Goal: Task Accomplishment & Management: Use online tool/utility

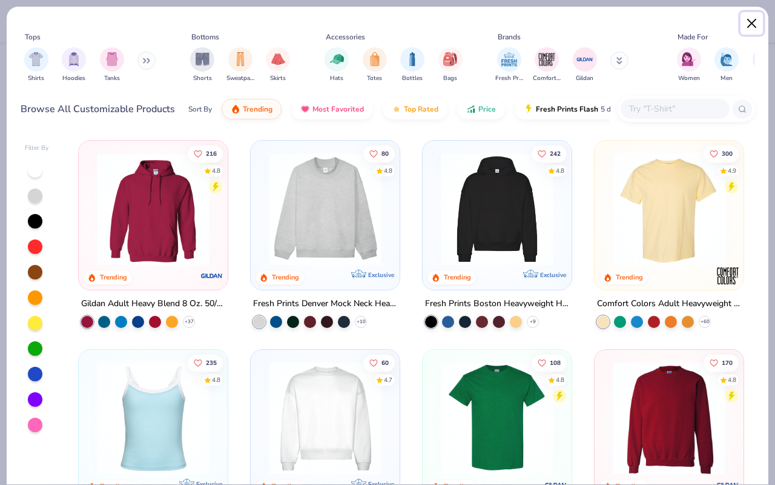
click at [753, 27] on button "Close" at bounding box center [752, 23] width 23 height 23
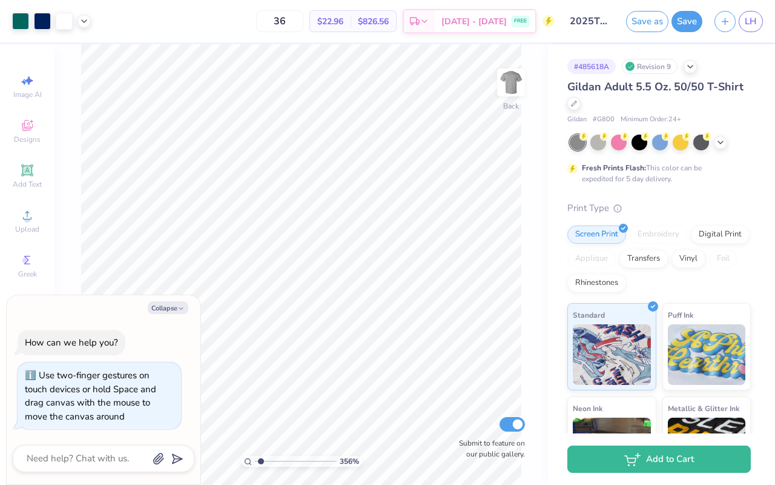
type input "1"
click at [214, 459] on div "100 %" at bounding box center [301, 264] width 440 height 440
click at [177, 305] on button "Collapse" at bounding box center [168, 307] width 41 height 13
type textarea "x"
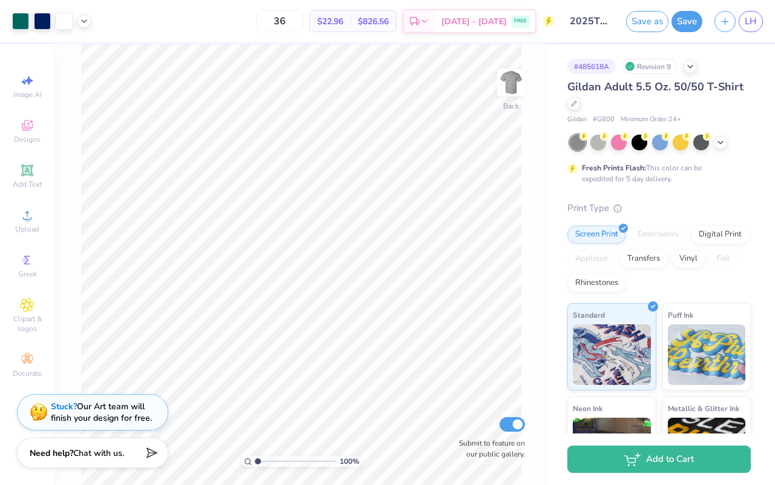
click at [625, 93] on span "Gildan Adult 5.5 Oz. 50/50 T-Shirt" at bounding box center [656, 86] width 176 height 15
click at [624, 88] on span "Gildan Adult 5.5 Oz. 50/50 T-Shirt" at bounding box center [656, 86] width 176 height 15
click at [574, 105] on div at bounding box center [574, 102] width 13 height 13
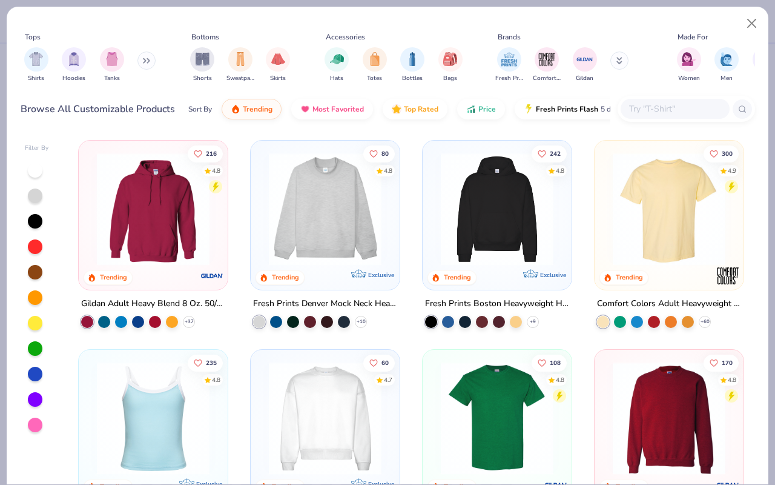
click at [647, 104] on input "text" at bounding box center [674, 109] width 93 height 14
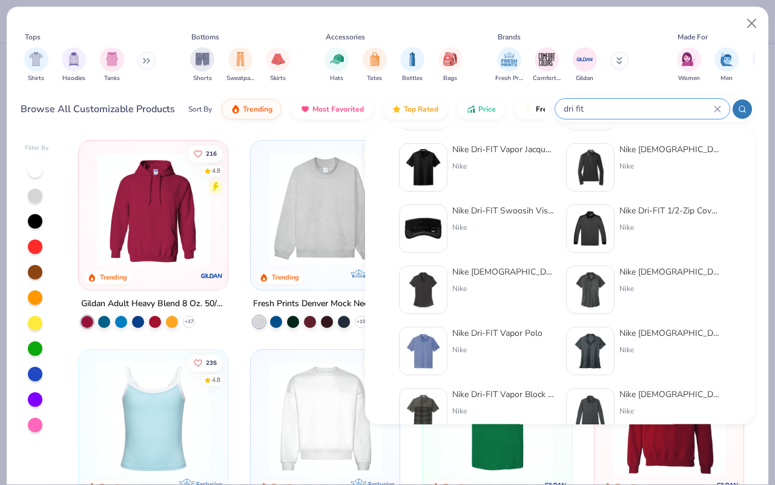
scroll to position [274, 0]
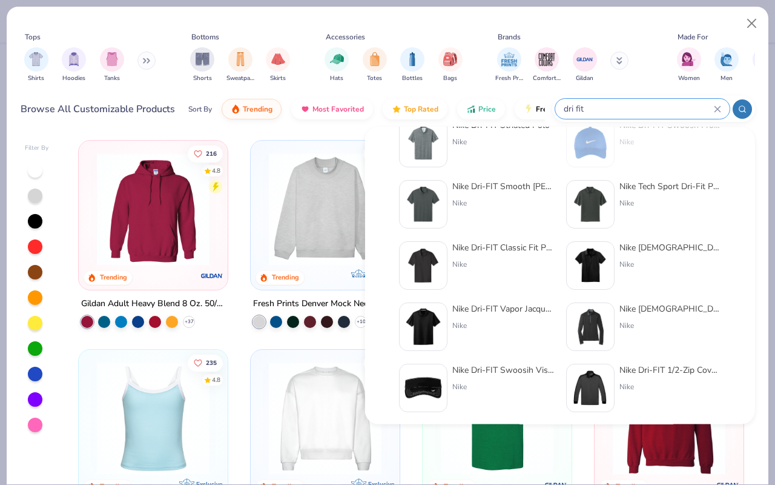
click at [582, 108] on input "dri fit" at bounding box center [638, 109] width 151 height 14
click at [599, 108] on input "dri fit" at bounding box center [638, 109] width 151 height 14
type input "d"
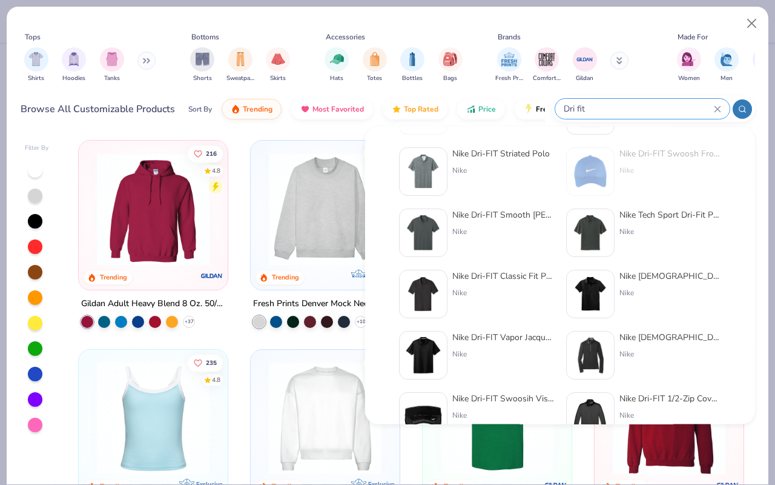
scroll to position [274, 0]
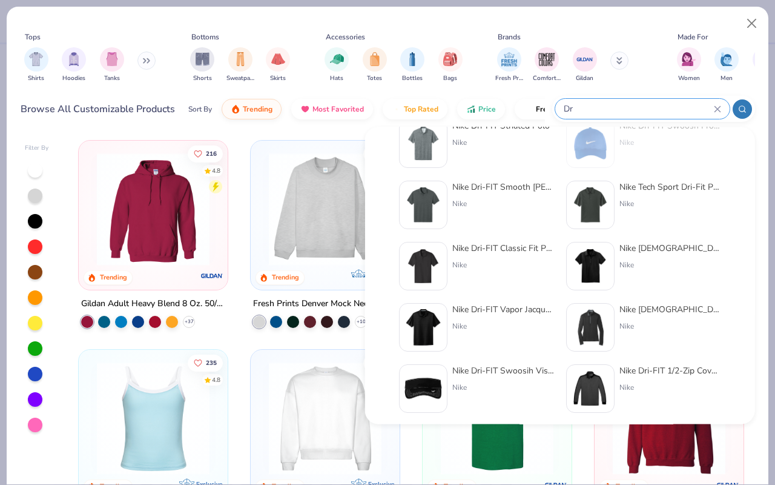
type input "D"
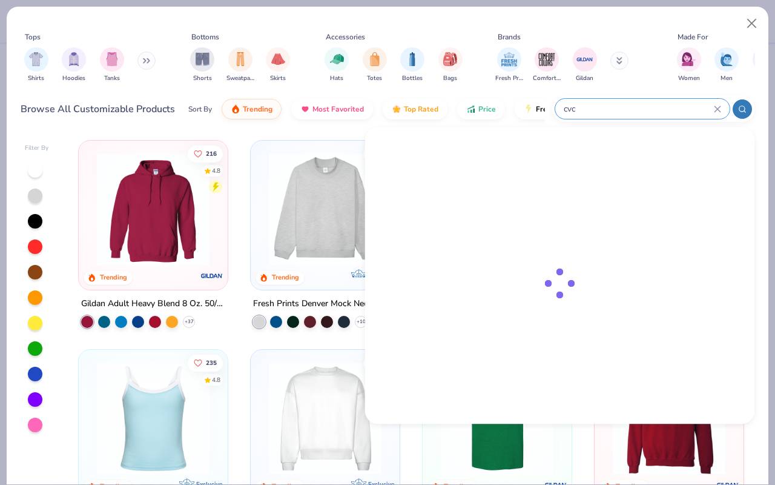
scroll to position [0, 0]
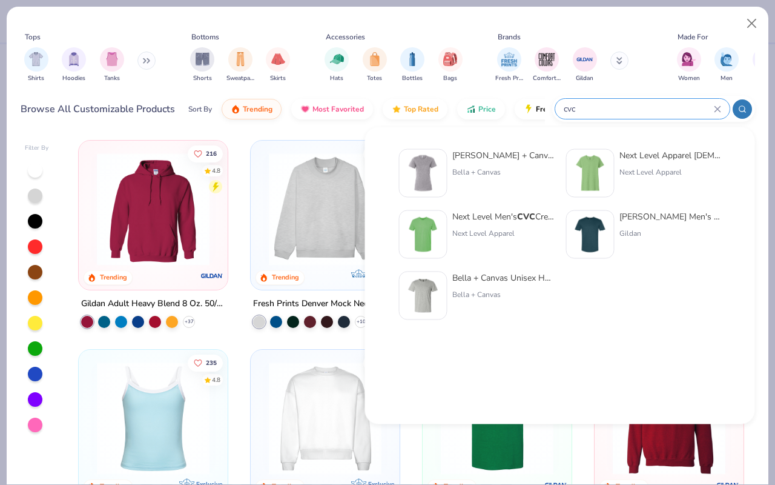
type input "cvc"
click at [526, 274] on div "[PERSON_NAME] + Canvas Unisex Heather CVC T-Shirt" at bounding box center [504, 277] width 102 height 13
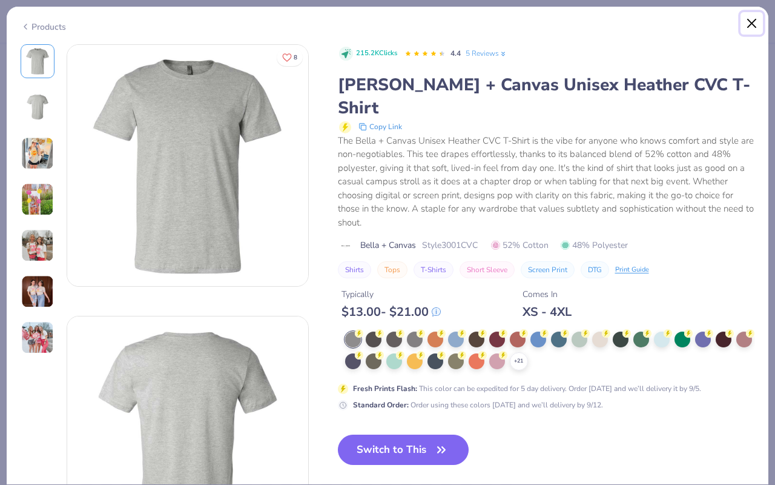
click at [759, 22] on button "Close" at bounding box center [752, 23] width 23 height 23
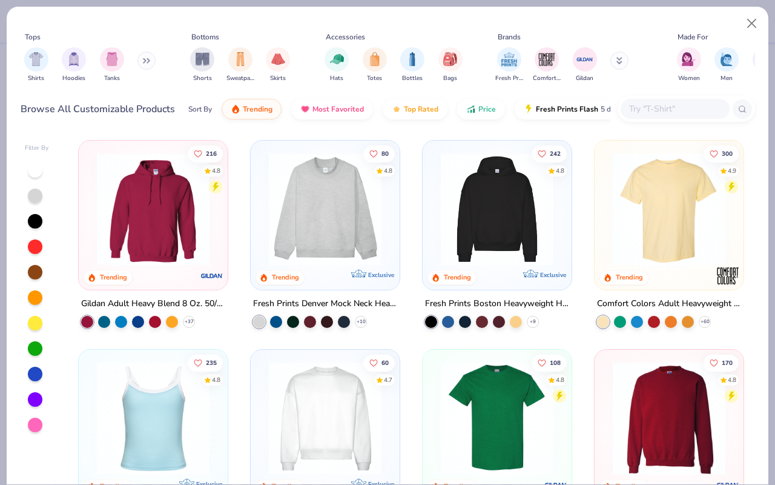
click at [649, 108] on input "text" at bounding box center [674, 109] width 93 height 14
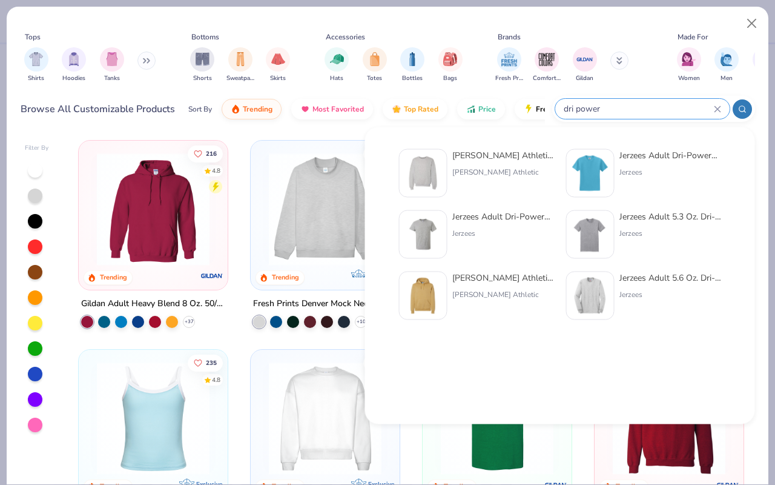
type input "dri power"
click at [482, 217] on div "Jerzees Adult Dri-Power® Active Pocket T-Shirt" at bounding box center [504, 216] width 102 height 13
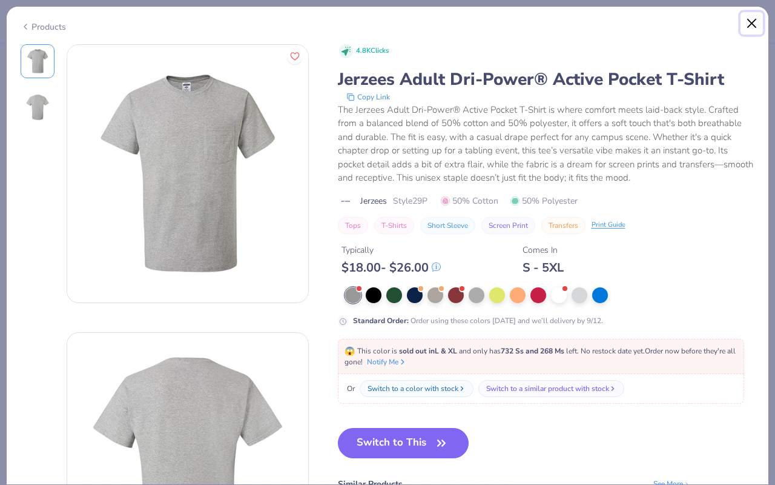
click at [754, 20] on button "Close" at bounding box center [752, 23] width 23 height 23
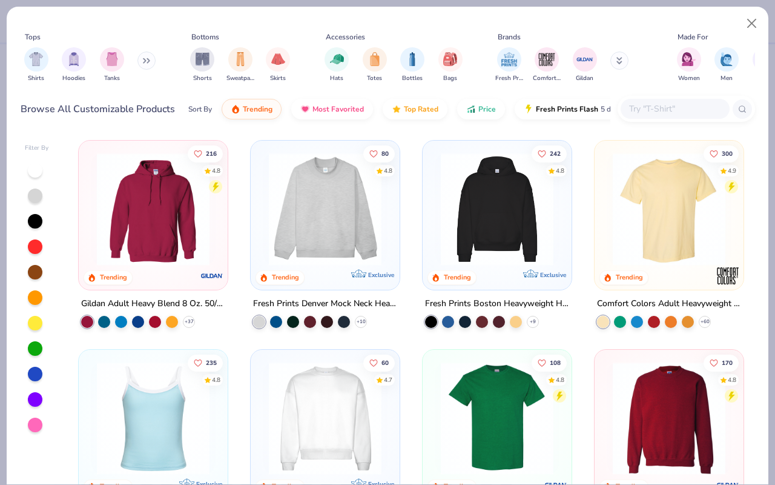
click at [648, 105] on input "text" at bounding box center [674, 109] width 93 height 14
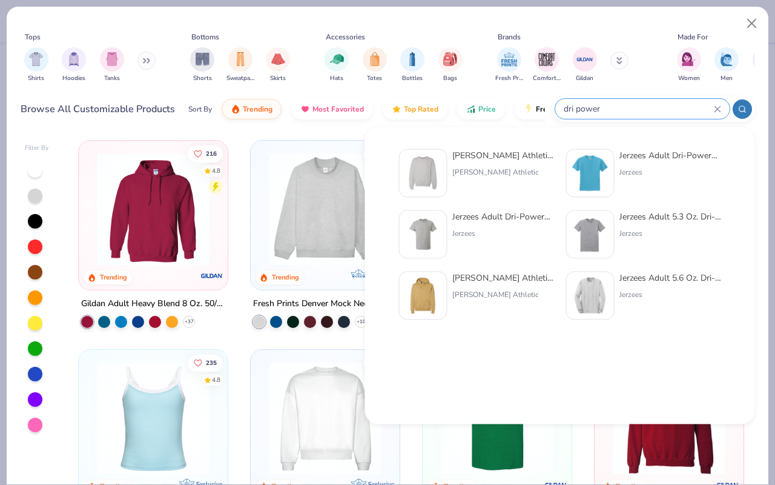
type input "dri power"
click at [618, 164] on div "Jerzees Adult Dri-Power® Active T-Shirt Jerzees" at bounding box center [643, 173] width 155 height 48
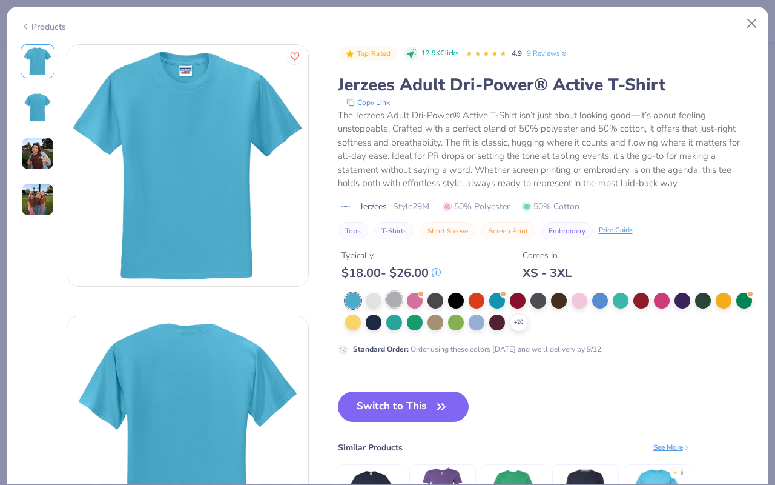
click at [387, 301] on div at bounding box center [395, 299] width 16 height 16
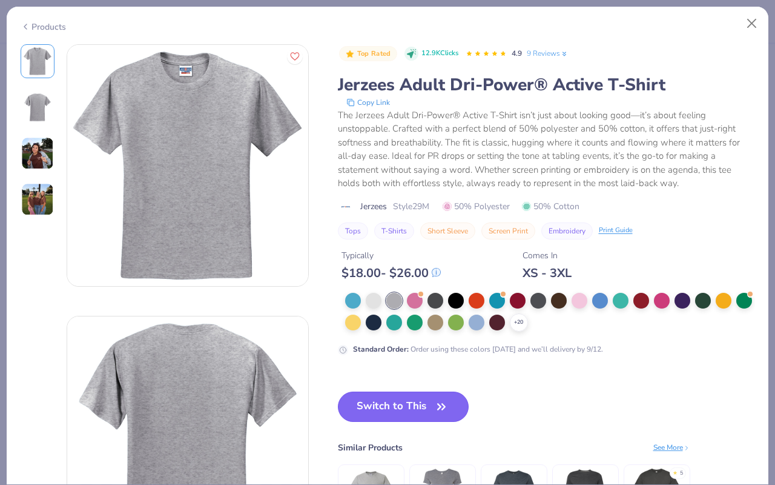
click at [422, 393] on button "Switch to This" at bounding box center [403, 406] width 131 height 30
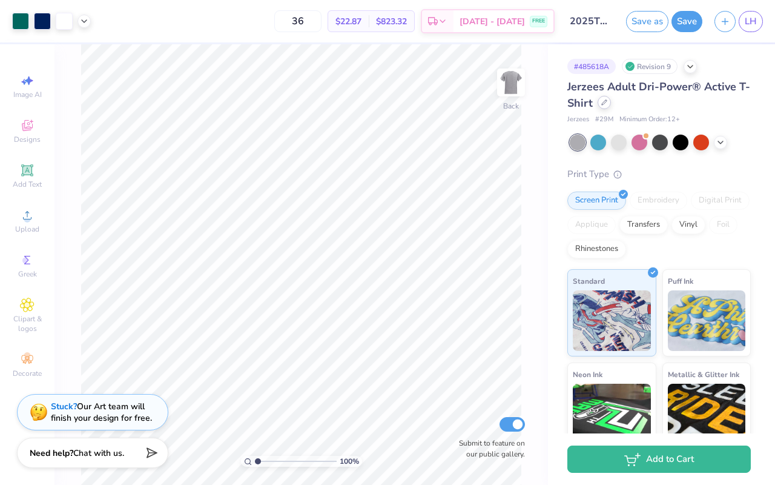
click at [604, 107] on div at bounding box center [604, 102] width 13 height 13
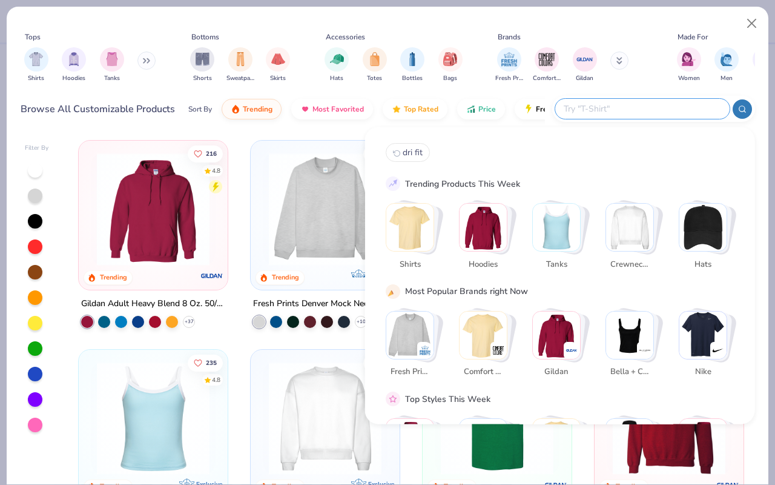
click at [650, 108] on input "text" at bounding box center [642, 109] width 159 height 14
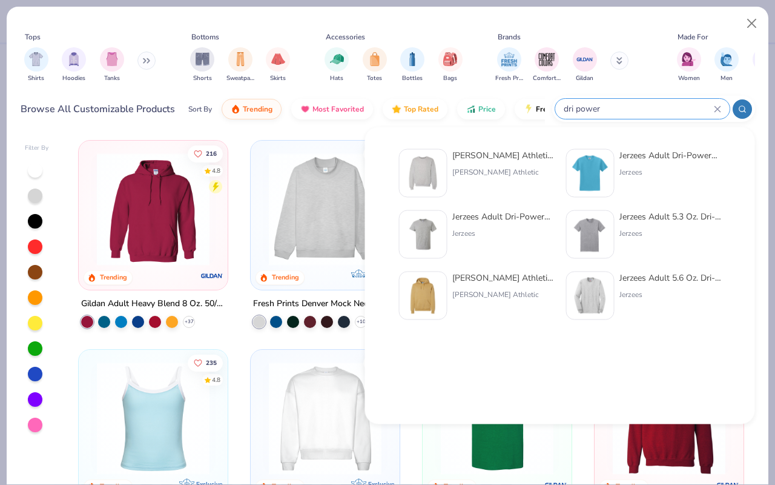
type input "dri power"
click at [489, 217] on div "Jerzees Adult Dri-Power® Active Pocket T-Shirt" at bounding box center [504, 216] width 102 height 13
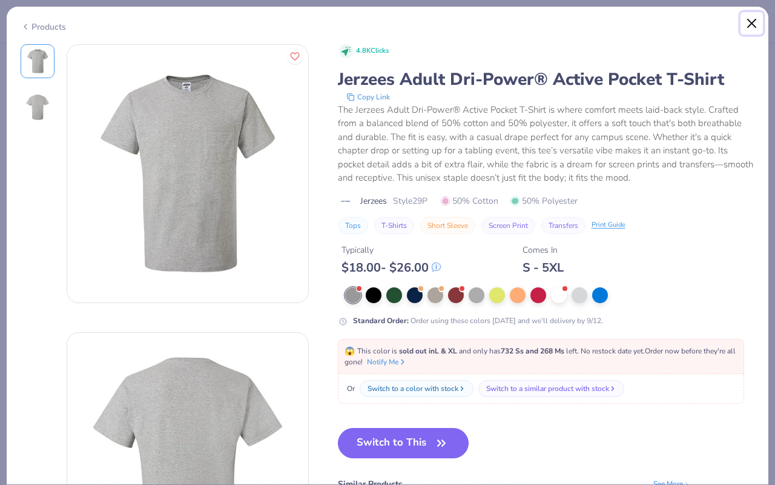
click at [752, 28] on button "Close" at bounding box center [752, 23] width 23 height 23
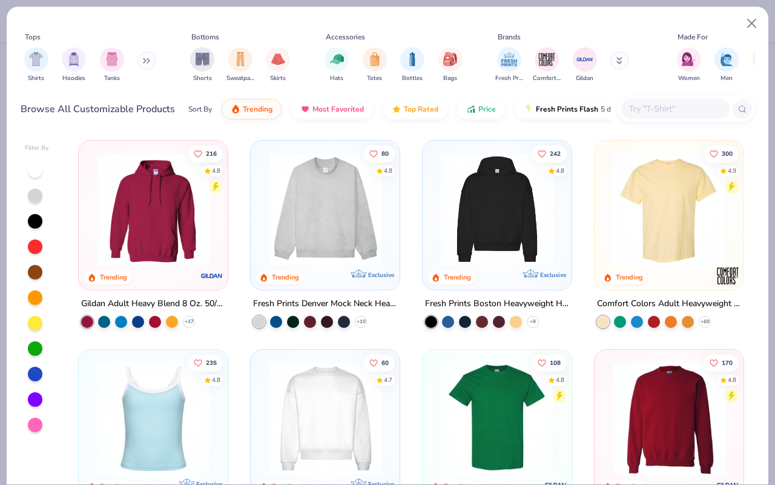
click at [654, 108] on input "text" at bounding box center [674, 109] width 93 height 14
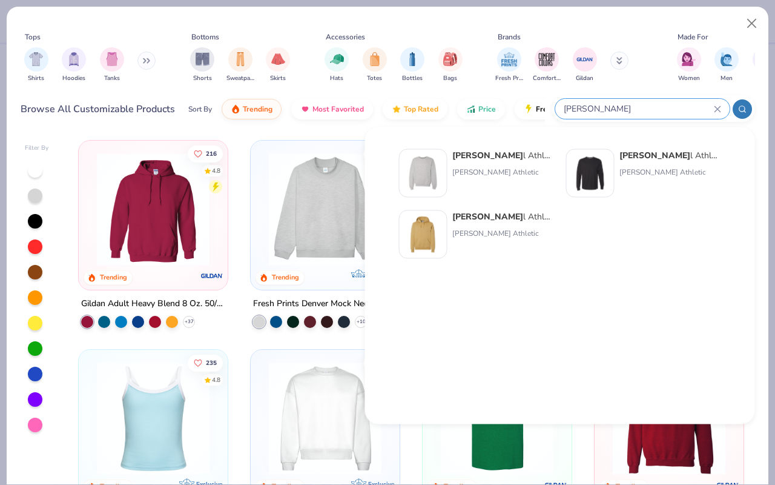
type input "[PERSON_NAME]"
click at [628, 153] on strong "[PERSON_NAME]" at bounding box center [655, 156] width 71 height 12
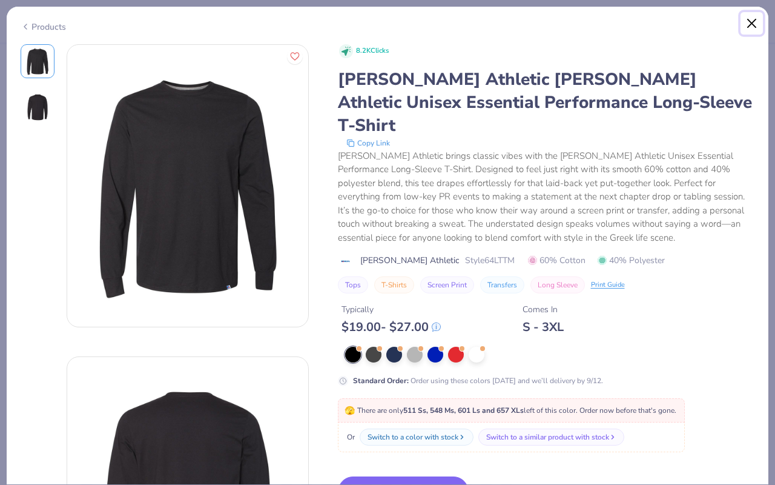
click at [750, 26] on button "Close" at bounding box center [752, 23] width 23 height 23
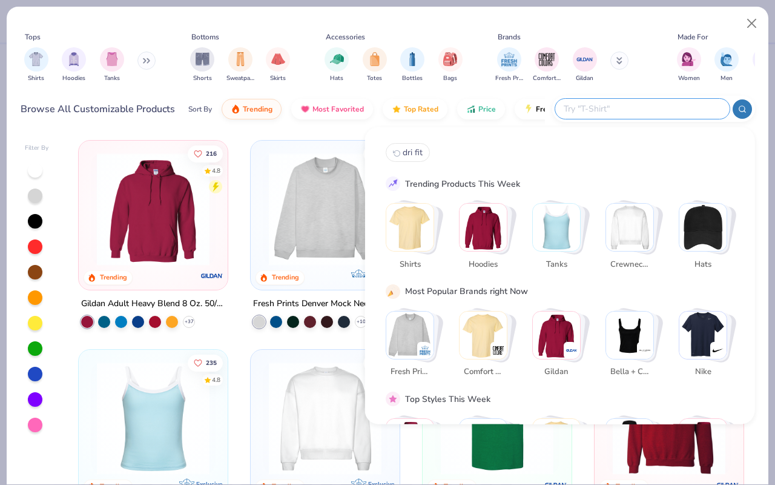
click at [646, 102] on input "text" at bounding box center [642, 109] width 159 height 14
click at [410, 247] on img "Stack Card Button Shirts" at bounding box center [410, 227] width 47 height 47
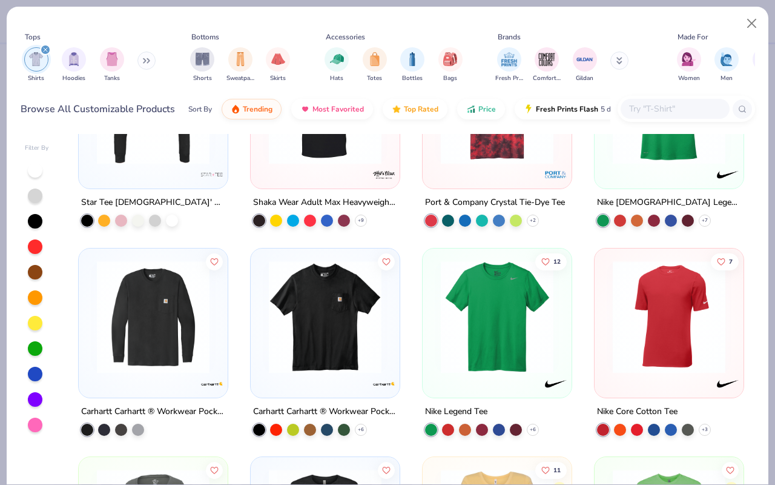
scroll to position [5323, 0]
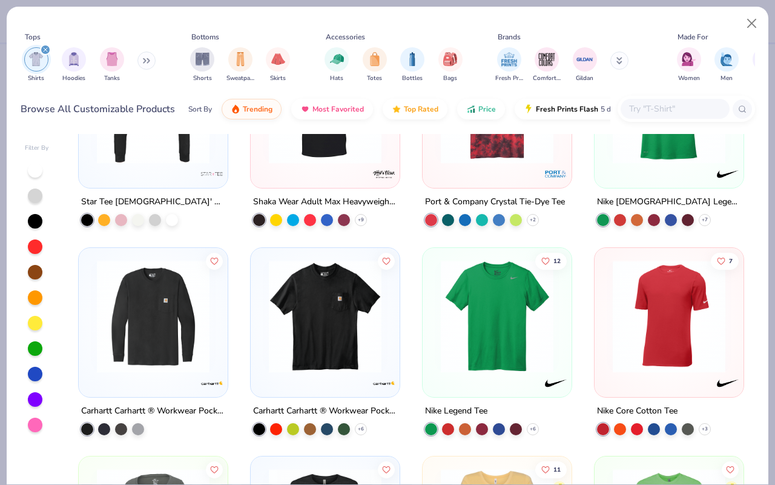
click at [665, 102] on input "text" at bounding box center [674, 109] width 93 height 14
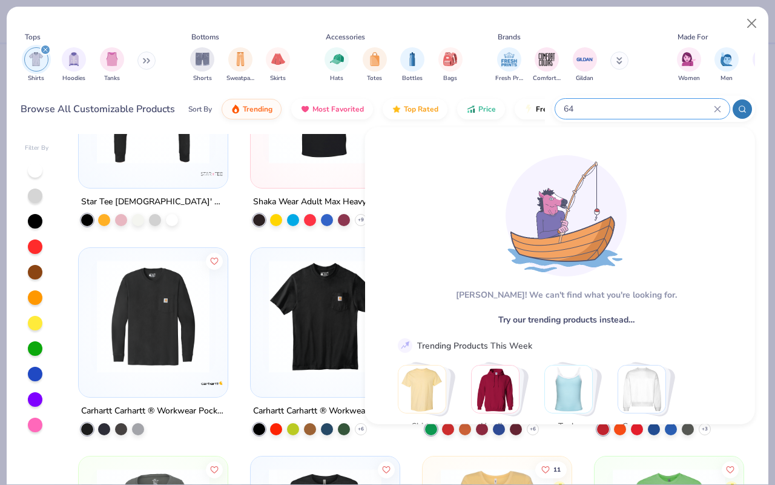
type input "6"
type input "s"
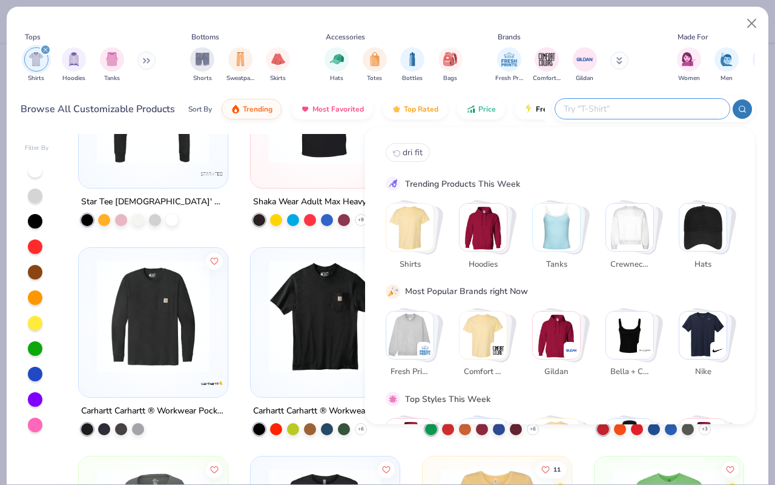
type input "f"
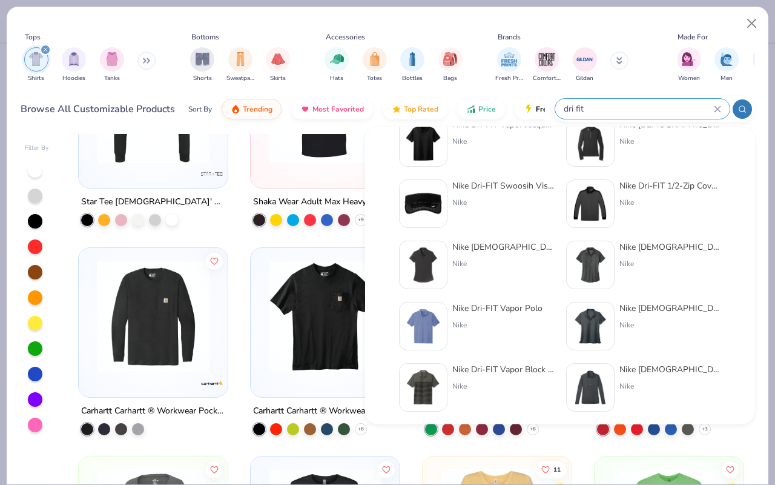
scroll to position [497, 0]
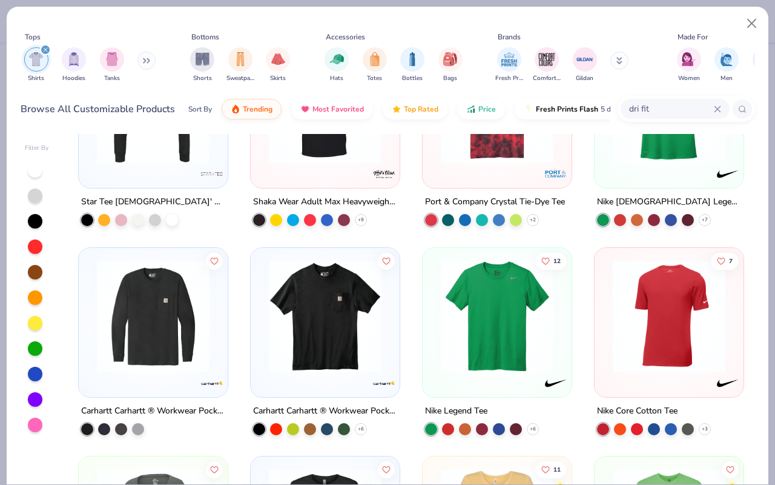
click at [548, 408] on button "See All" at bounding box center [560, 400] width 53 height 22
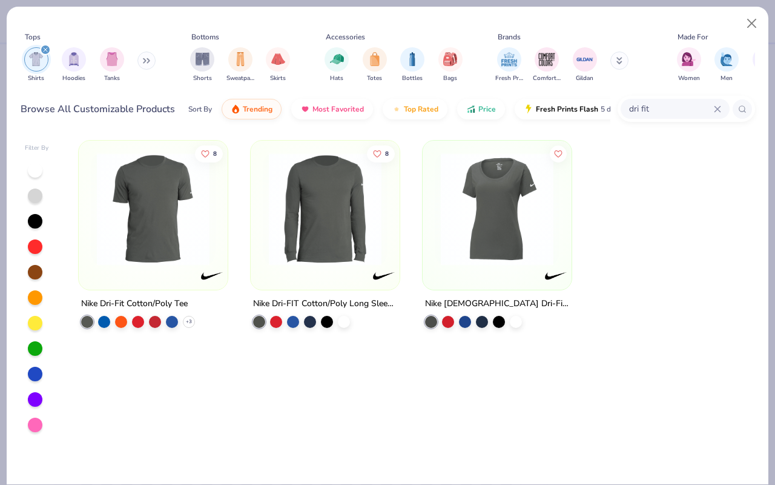
click at [648, 118] on div "dri fit" at bounding box center [675, 109] width 109 height 20
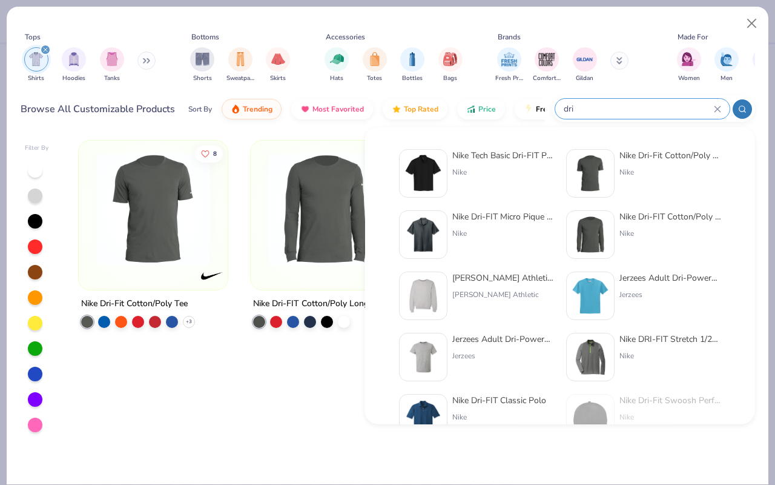
type input "dri"
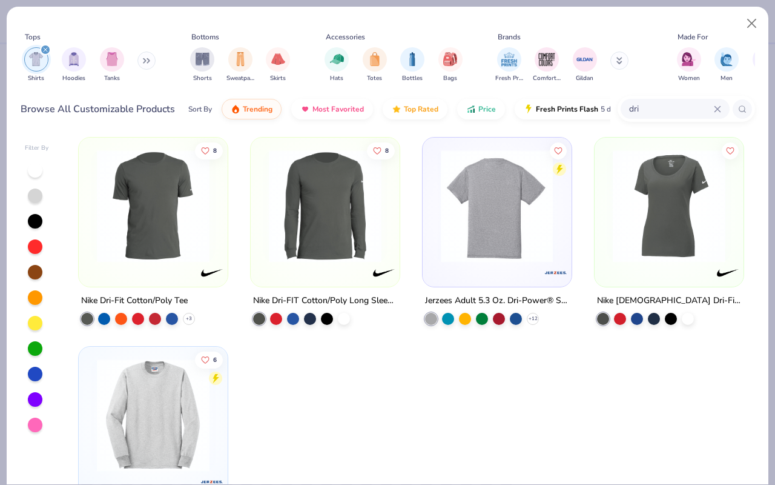
scroll to position [0, 0]
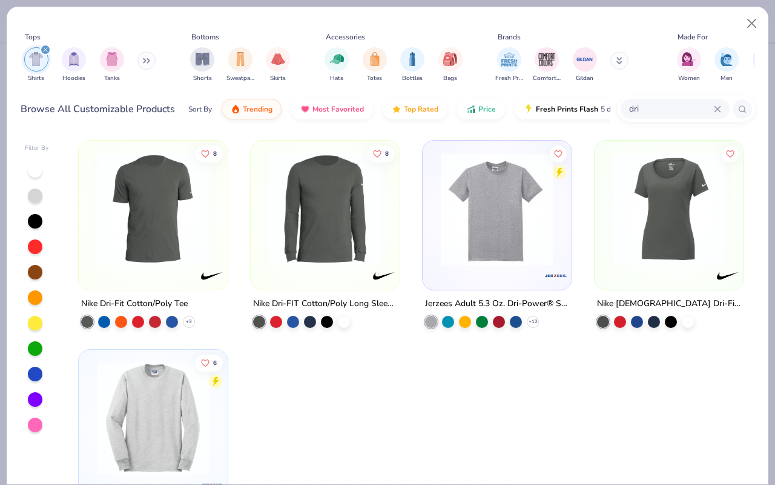
click at [500, 269] on div at bounding box center [497, 212] width 137 height 131
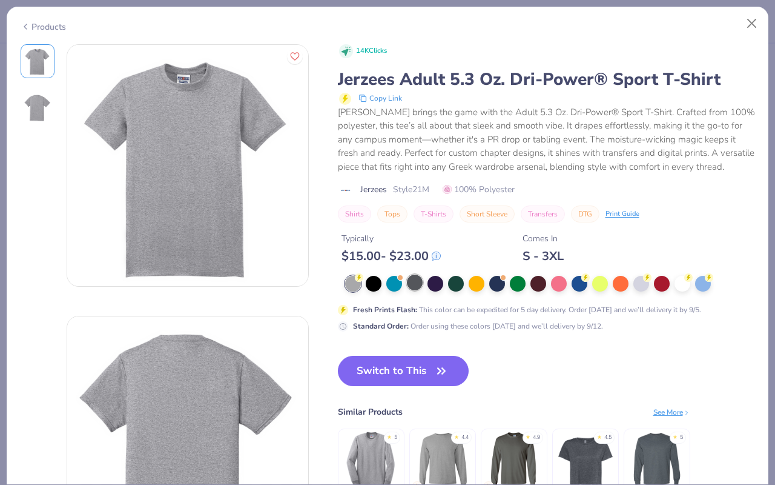
click at [408, 280] on div at bounding box center [415, 282] width 16 height 16
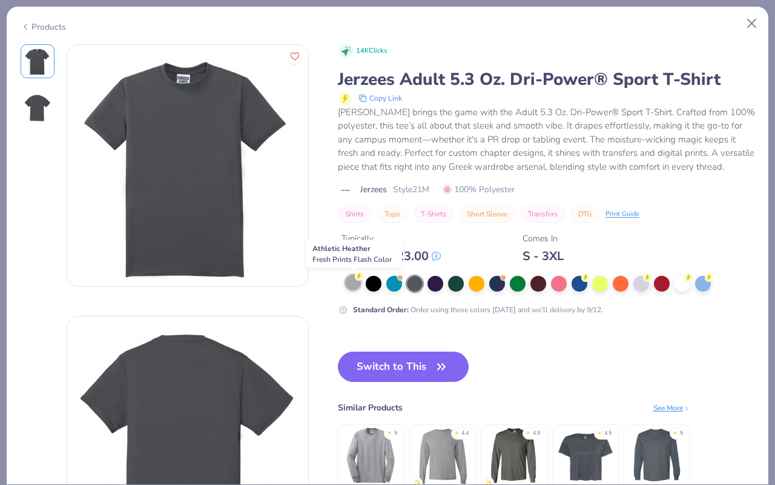
click at [352, 281] on div at bounding box center [353, 282] width 16 height 16
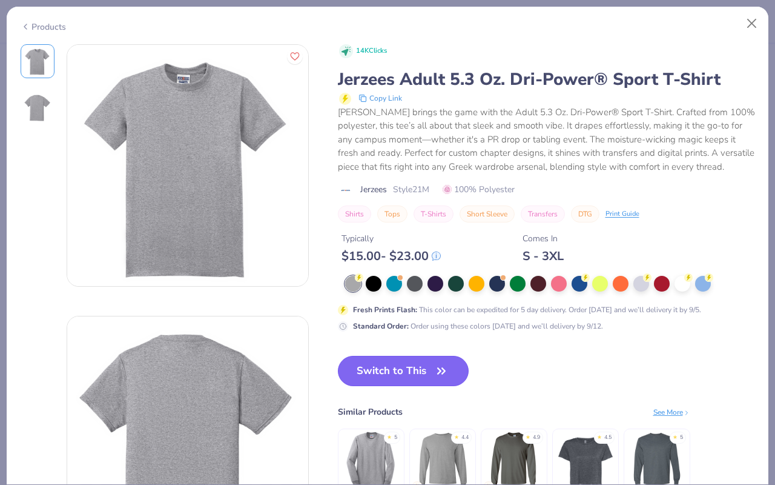
click at [401, 360] on button "Switch to This" at bounding box center [403, 371] width 131 height 30
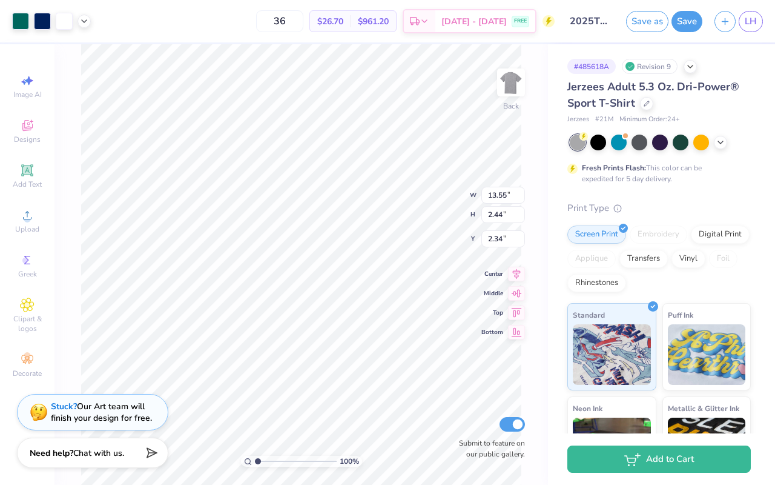
type input "3.27"
type input "3.23"
click at [645, 104] on icon at bounding box center [647, 102] width 6 height 6
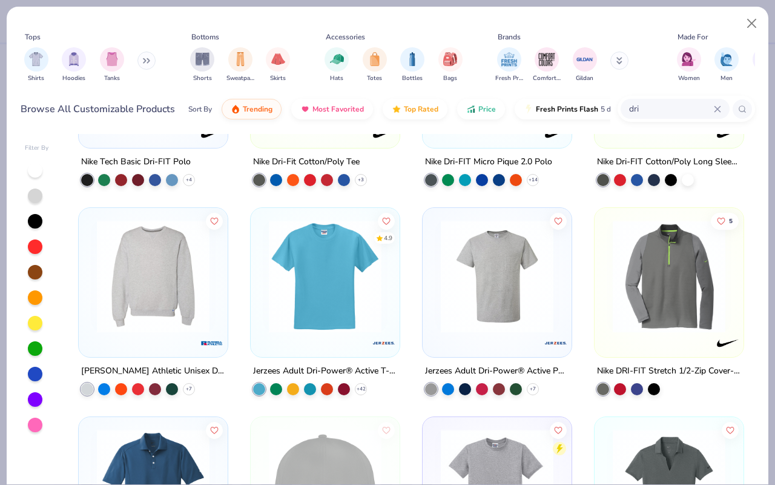
scroll to position [142, 0]
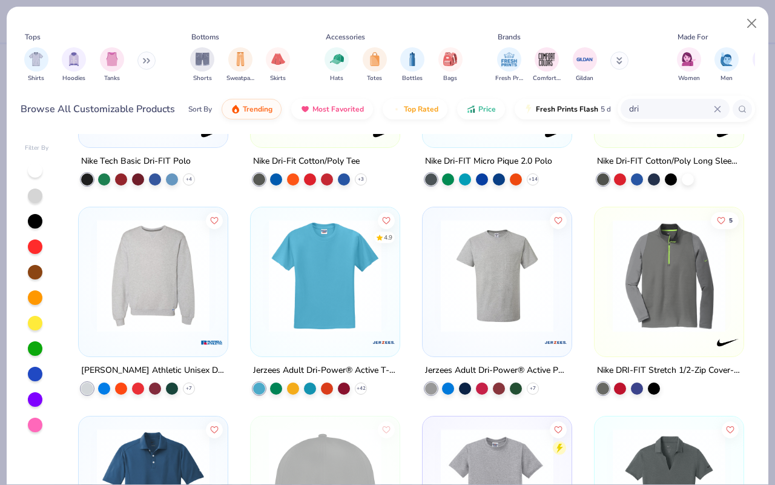
click at [348, 331] on div at bounding box center [325, 278] width 137 height 131
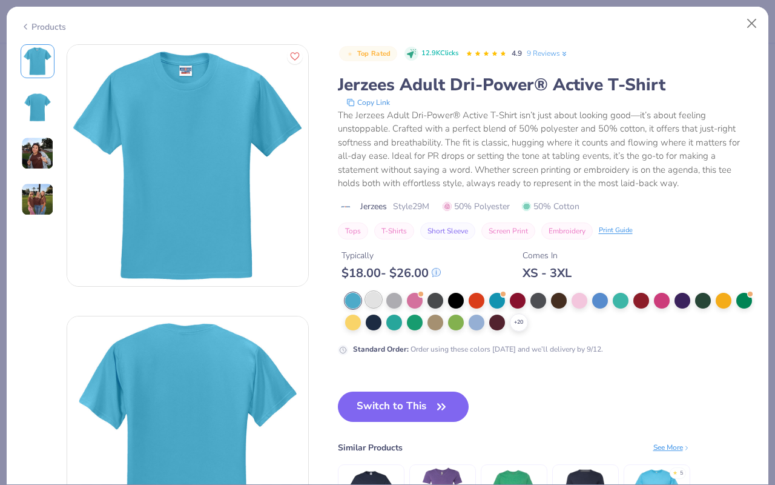
click at [376, 303] on div at bounding box center [374, 299] width 16 height 16
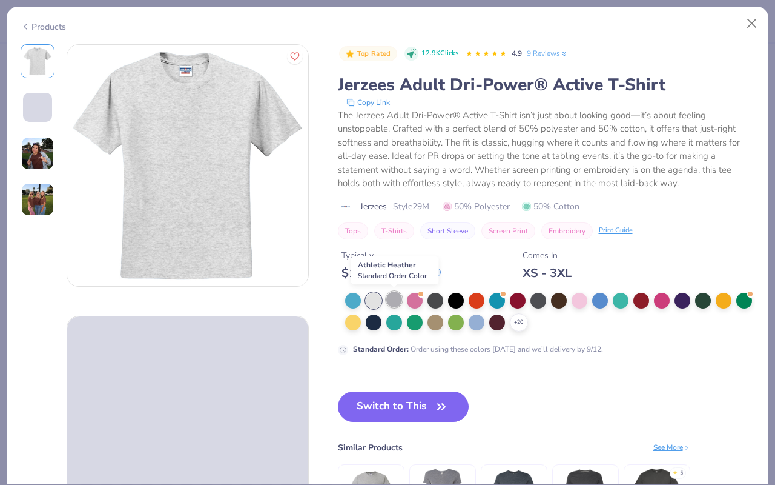
click at [396, 304] on div at bounding box center [395, 299] width 16 height 16
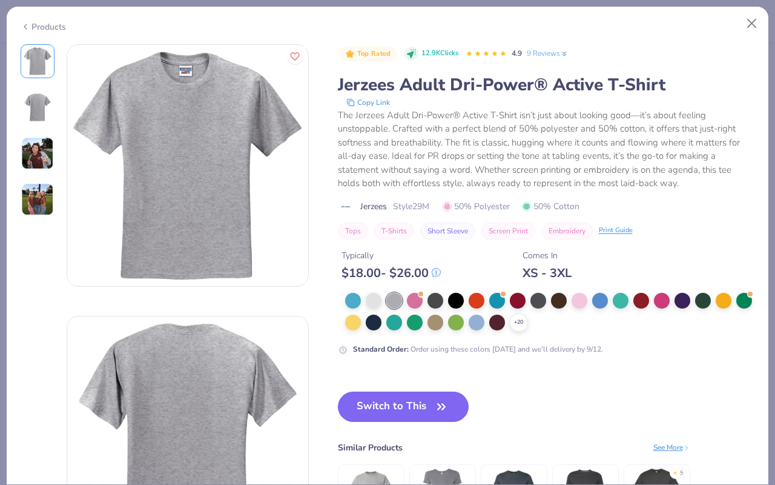
click at [360, 311] on div "+ 20" at bounding box center [550, 312] width 410 height 39
click at [370, 309] on div "+ 20" at bounding box center [550, 312] width 410 height 39
